Goal: Entertainment & Leisure: Consume media (video, audio)

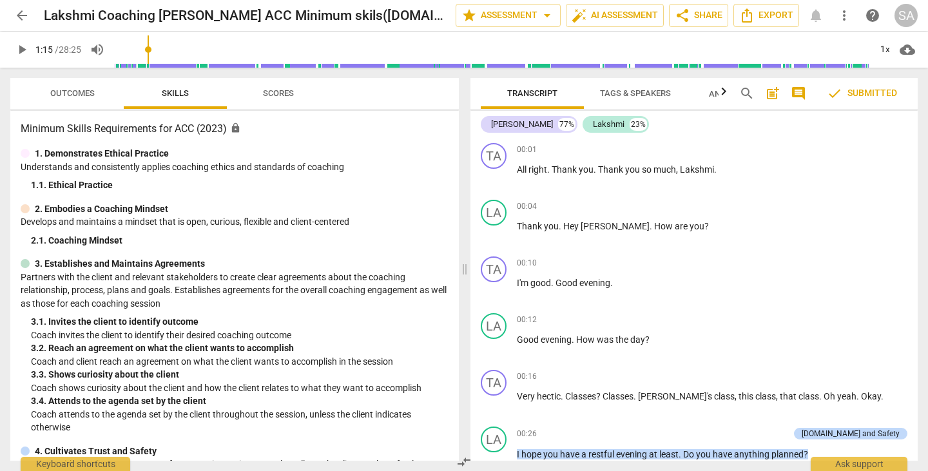
scroll to position [706, 0]
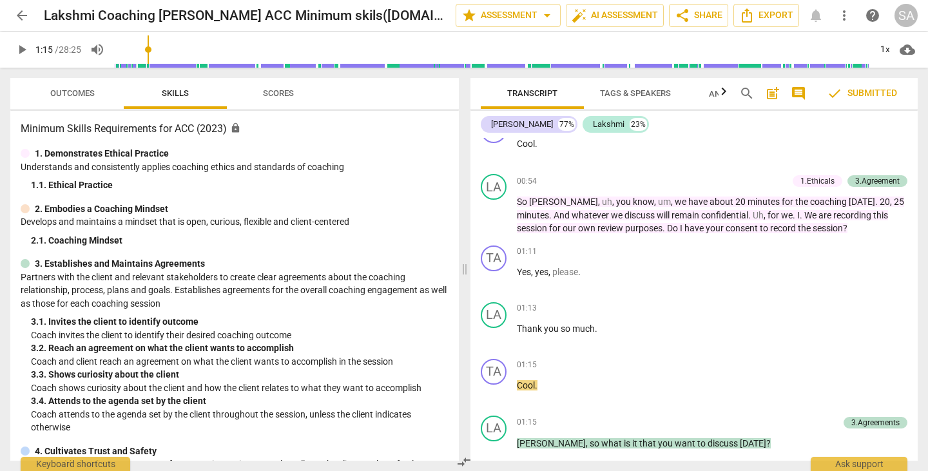
click at [23, 48] on span "play_arrow" at bounding box center [21, 49] width 15 height 15
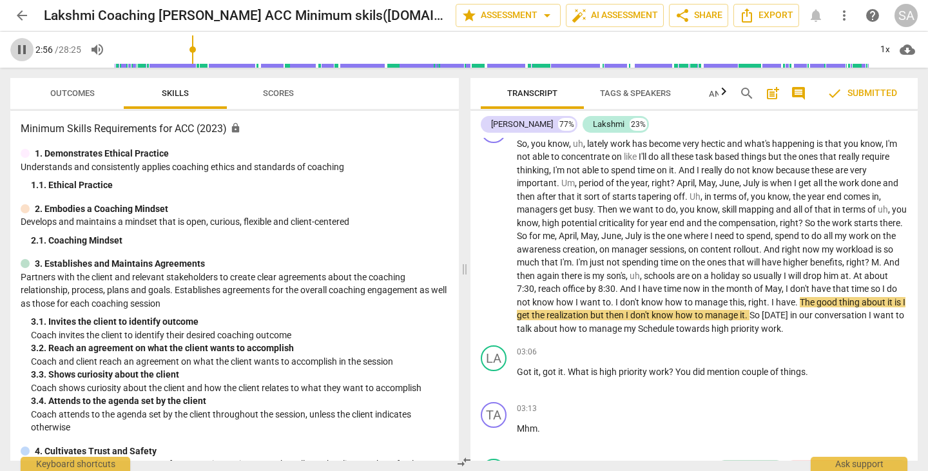
click at [24, 50] on span "pause" at bounding box center [21, 49] width 15 height 15
click at [16, 46] on span "play_arrow" at bounding box center [21, 49] width 15 height 15
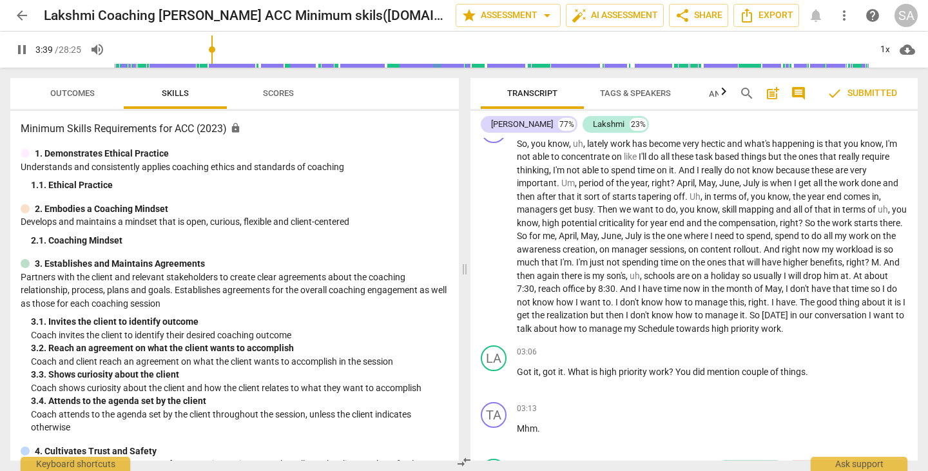
scroll to position [1404, 0]
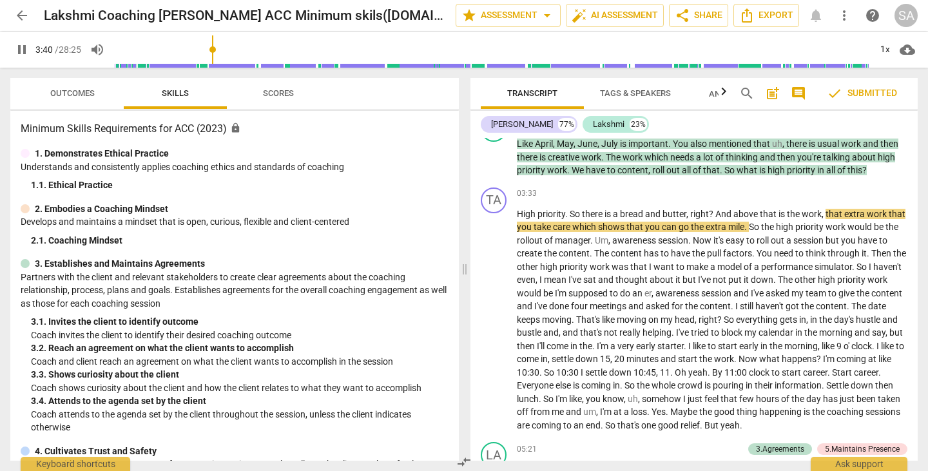
click at [17, 48] on span "pause" at bounding box center [21, 49] width 15 height 15
click at [209, 54] on input "range" at bounding box center [492, 49] width 756 height 41
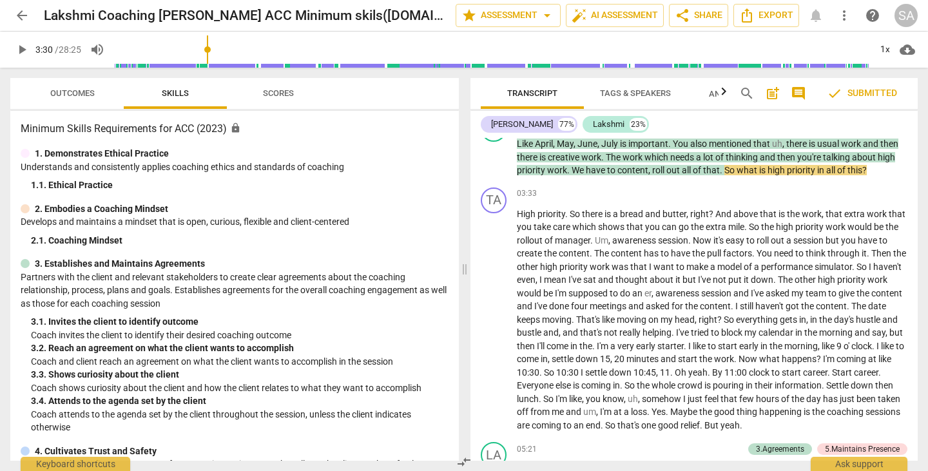
click at [27, 53] on span "play_arrow" at bounding box center [21, 49] width 15 height 15
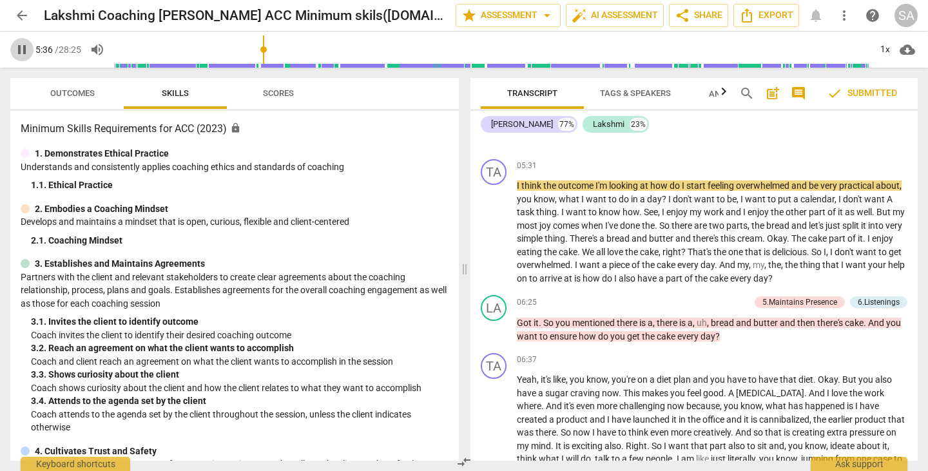
click at [21, 53] on span "pause" at bounding box center [21, 49] width 15 height 15
click at [256, 48] on input "range" at bounding box center [492, 49] width 756 height 41
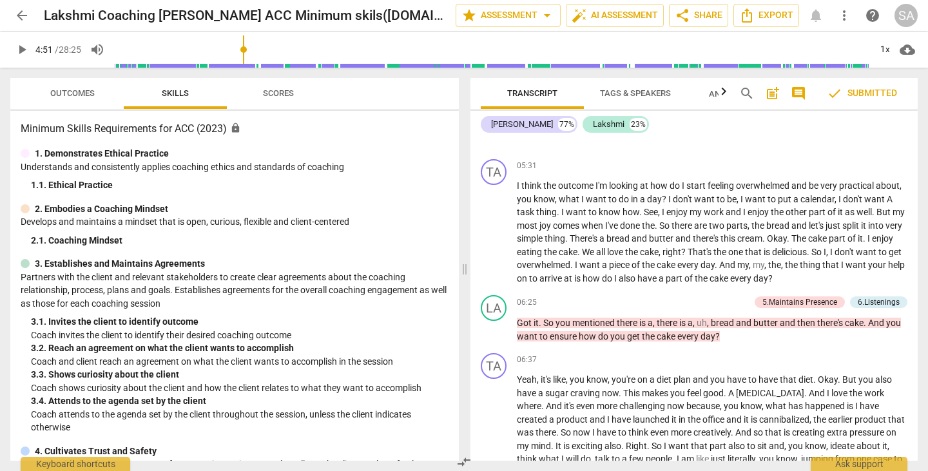
click at [245, 53] on input "range" at bounding box center [492, 49] width 756 height 41
click at [21, 47] on span "play_arrow" at bounding box center [21, 49] width 15 height 15
click at [242, 53] on input "range" at bounding box center [492, 49] width 756 height 41
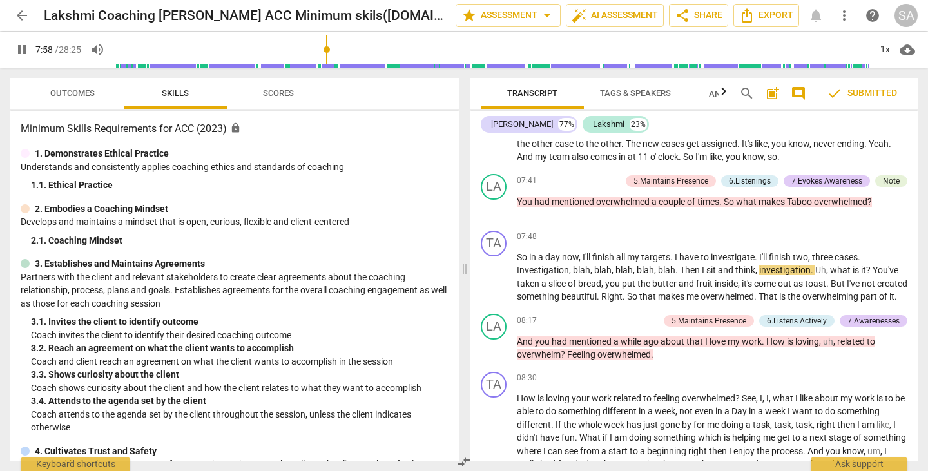
click at [24, 53] on span "pause" at bounding box center [21, 49] width 15 height 15
click at [26, 51] on span "play_arrow" at bounding box center [21, 49] width 15 height 15
click at [324, 52] on input "range" at bounding box center [492, 49] width 756 height 41
click at [315, 52] on input "range" at bounding box center [492, 49] width 756 height 41
click at [307, 51] on input "range" at bounding box center [492, 49] width 756 height 41
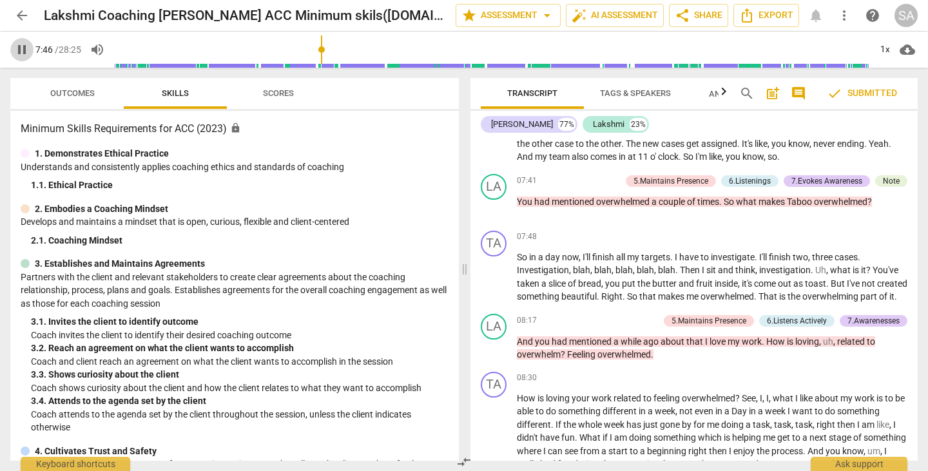
click at [21, 49] on span "pause" at bounding box center [21, 49] width 15 height 15
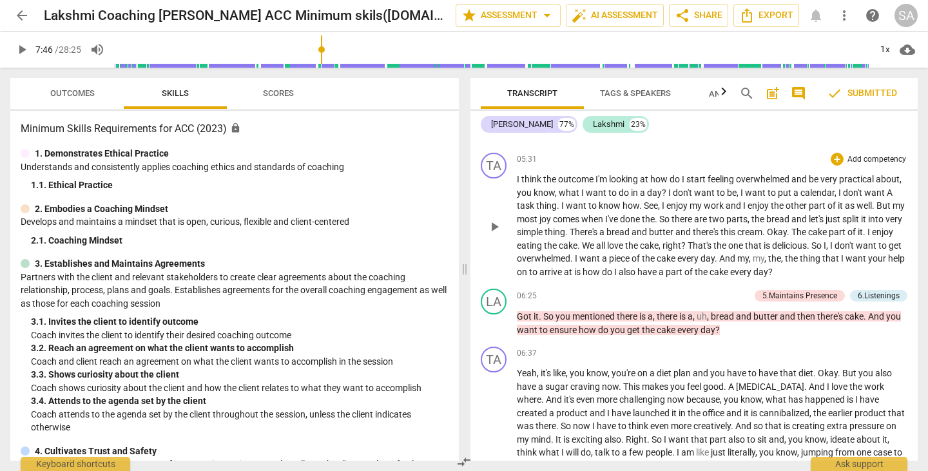
scroll to position [1815, 0]
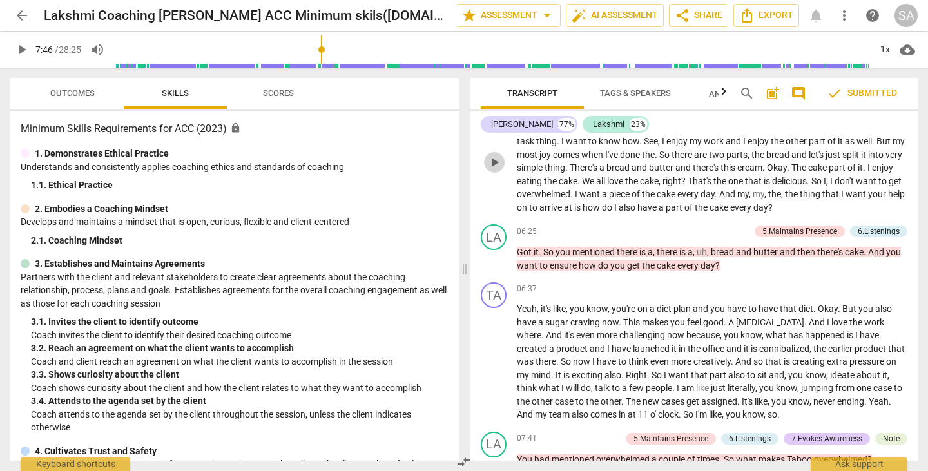
click at [494, 170] on span "play_arrow" at bounding box center [494, 162] width 15 height 15
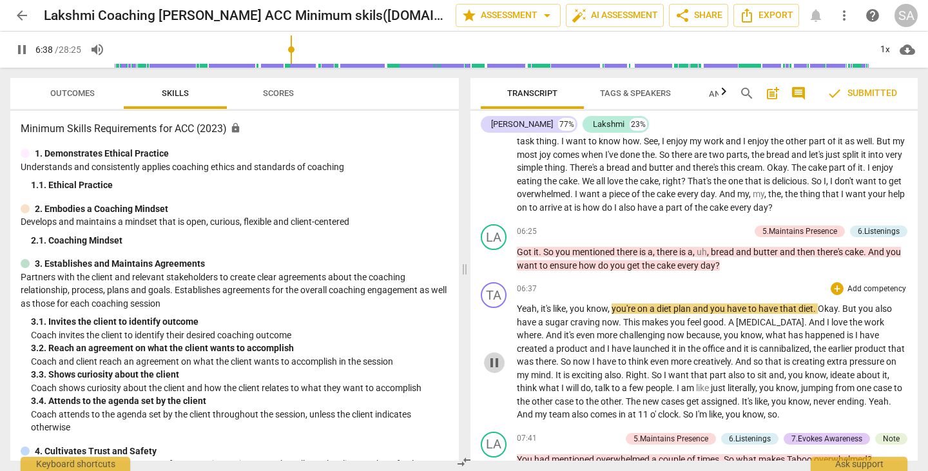
click at [496, 371] on span "pause" at bounding box center [494, 362] width 15 height 15
click at [496, 267] on span "play_arrow" at bounding box center [494, 258] width 15 height 15
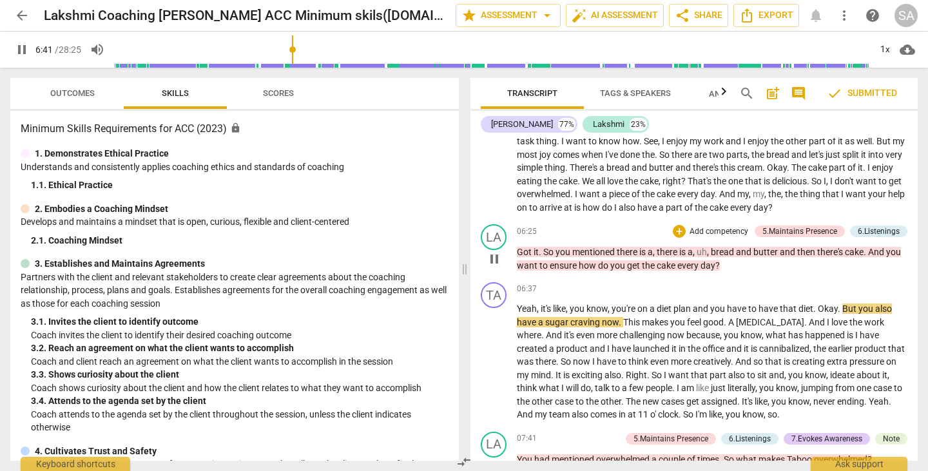
click at [494, 267] on span "pause" at bounding box center [494, 258] width 15 height 15
click at [494, 267] on span "play_arrow" at bounding box center [494, 258] width 15 height 15
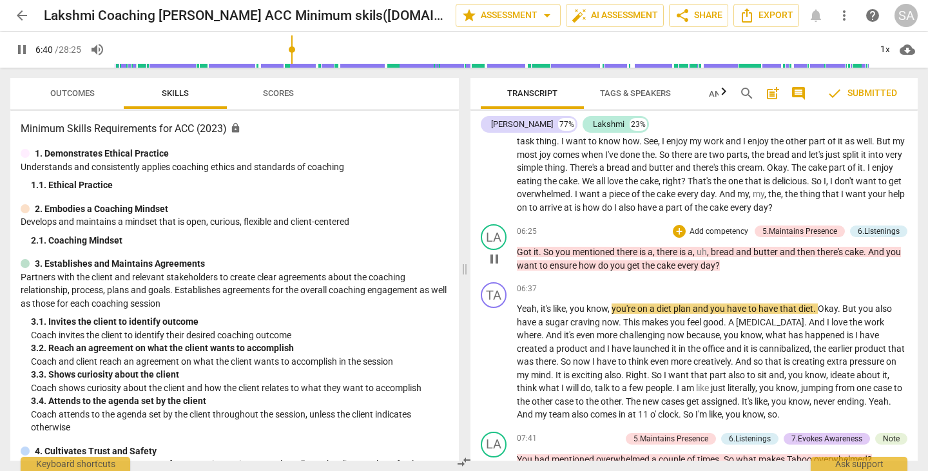
click at [494, 267] on span "pause" at bounding box center [494, 258] width 15 height 15
click at [494, 267] on span "play_arrow" at bounding box center [494, 258] width 15 height 15
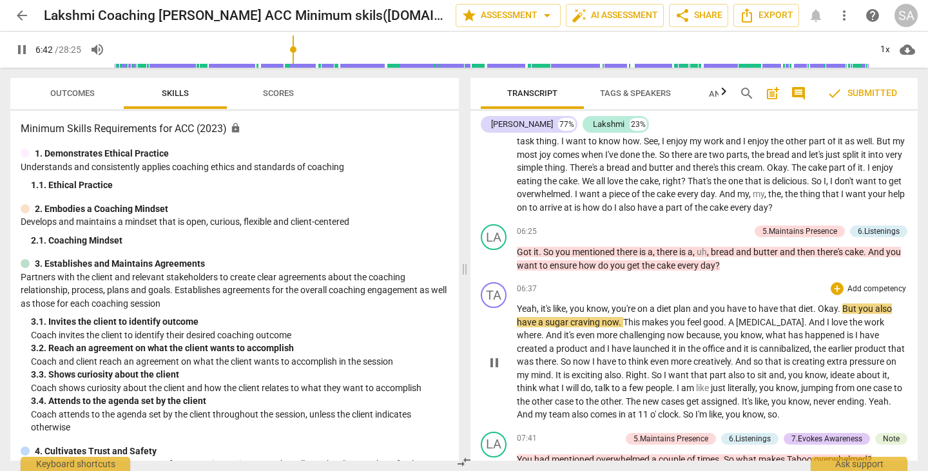
click at [493, 371] on span "pause" at bounding box center [494, 362] width 15 height 15
click at [24, 52] on span "play_arrow" at bounding box center [21, 49] width 15 height 15
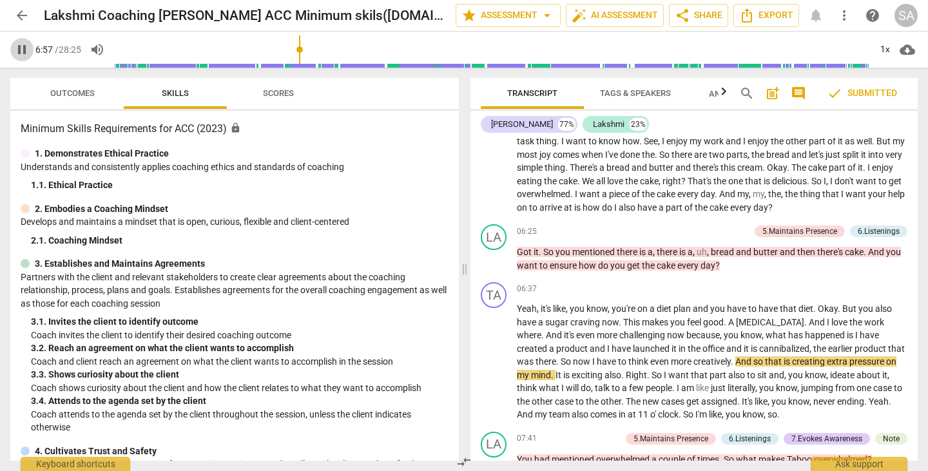
click at [23, 51] on span "pause" at bounding box center [21, 49] width 15 height 15
type input "418"
